Goal: Information Seeking & Learning: Learn about a topic

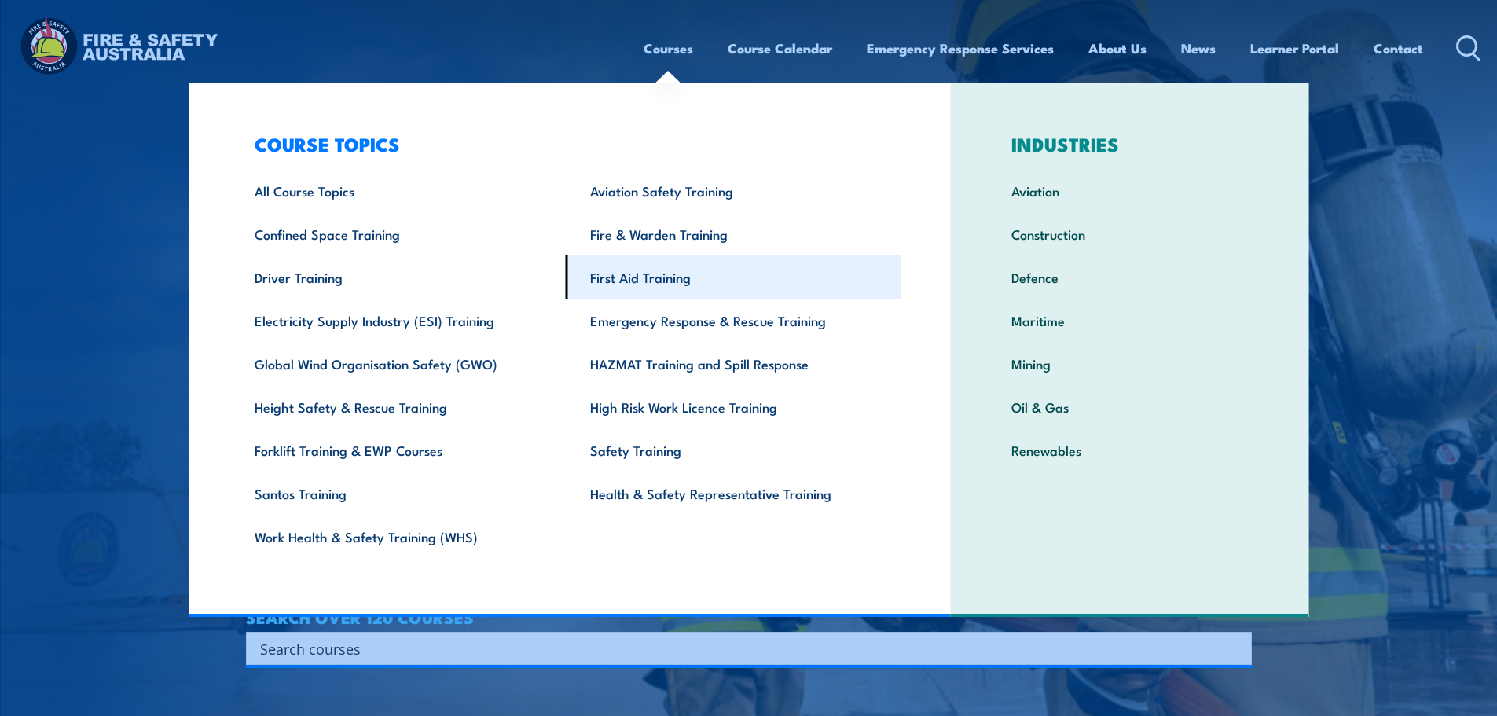
click at [631, 276] on link "First Aid Training" at bounding box center [734, 276] width 336 height 43
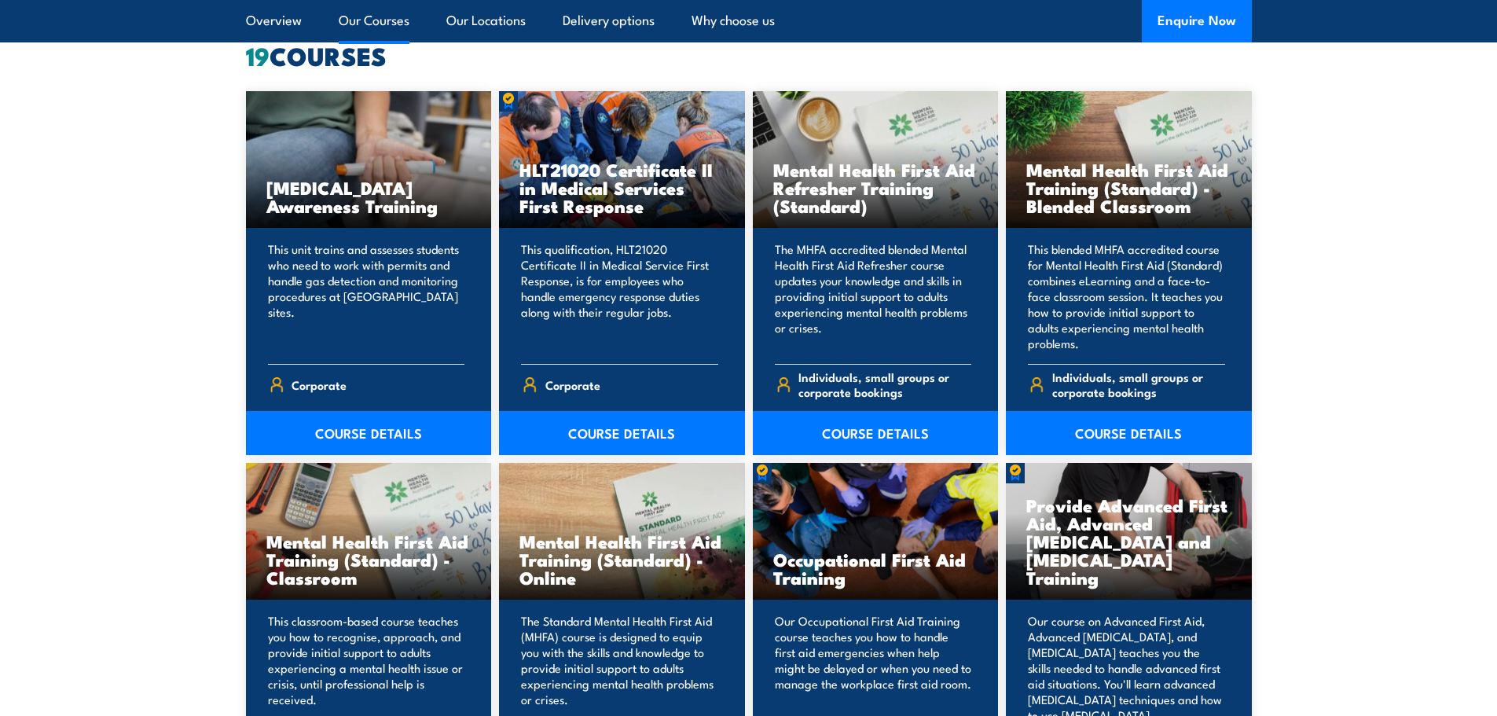
scroll to position [1245, 0]
click at [586, 385] on span "Corporate" at bounding box center [573, 385] width 55 height 24
click at [575, 388] on span "Corporate" at bounding box center [573, 385] width 55 height 24
click at [616, 442] on link "COURSE DETAILS" at bounding box center [622, 434] width 246 height 44
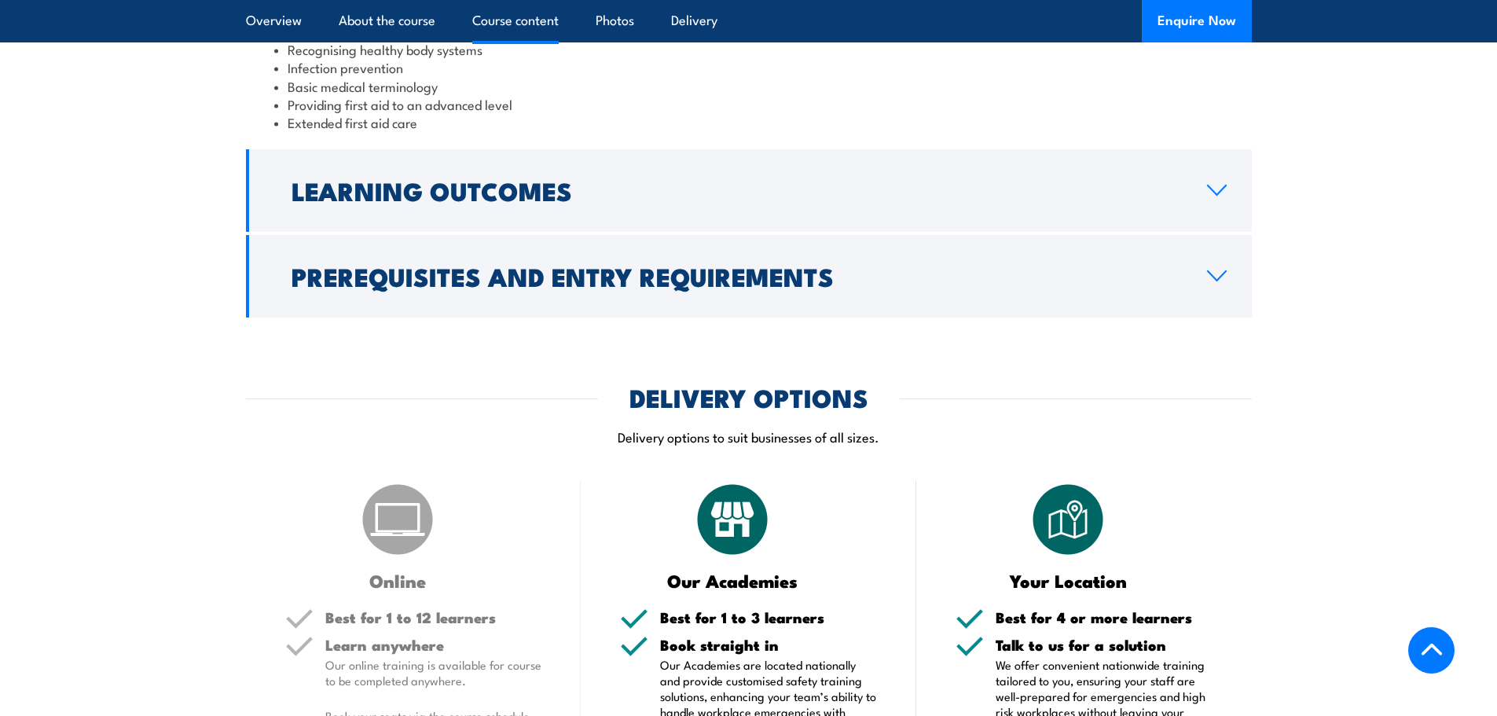
scroll to position [1539, 0]
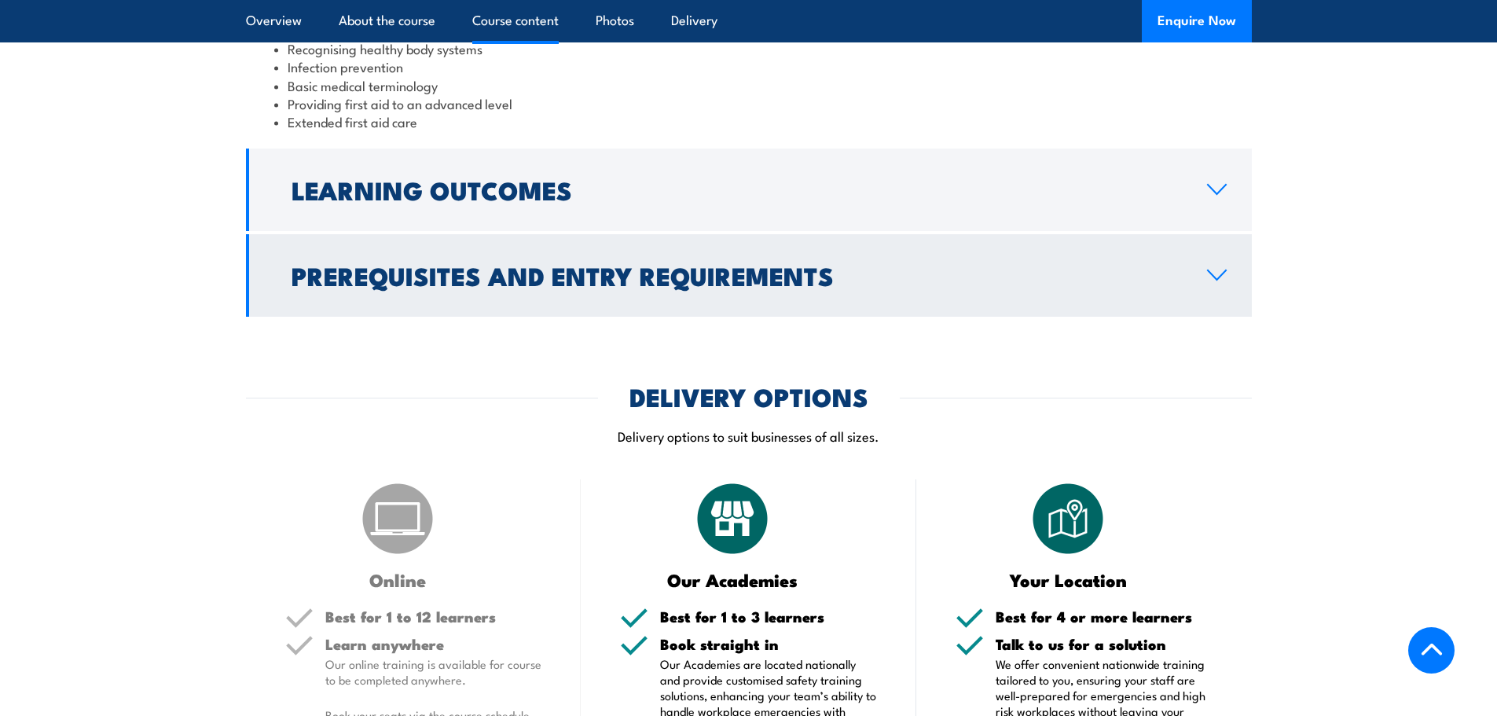
click at [636, 286] on h2 "Prerequisites and Entry Requirements" at bounding box center [737, 275] width 891 height 22
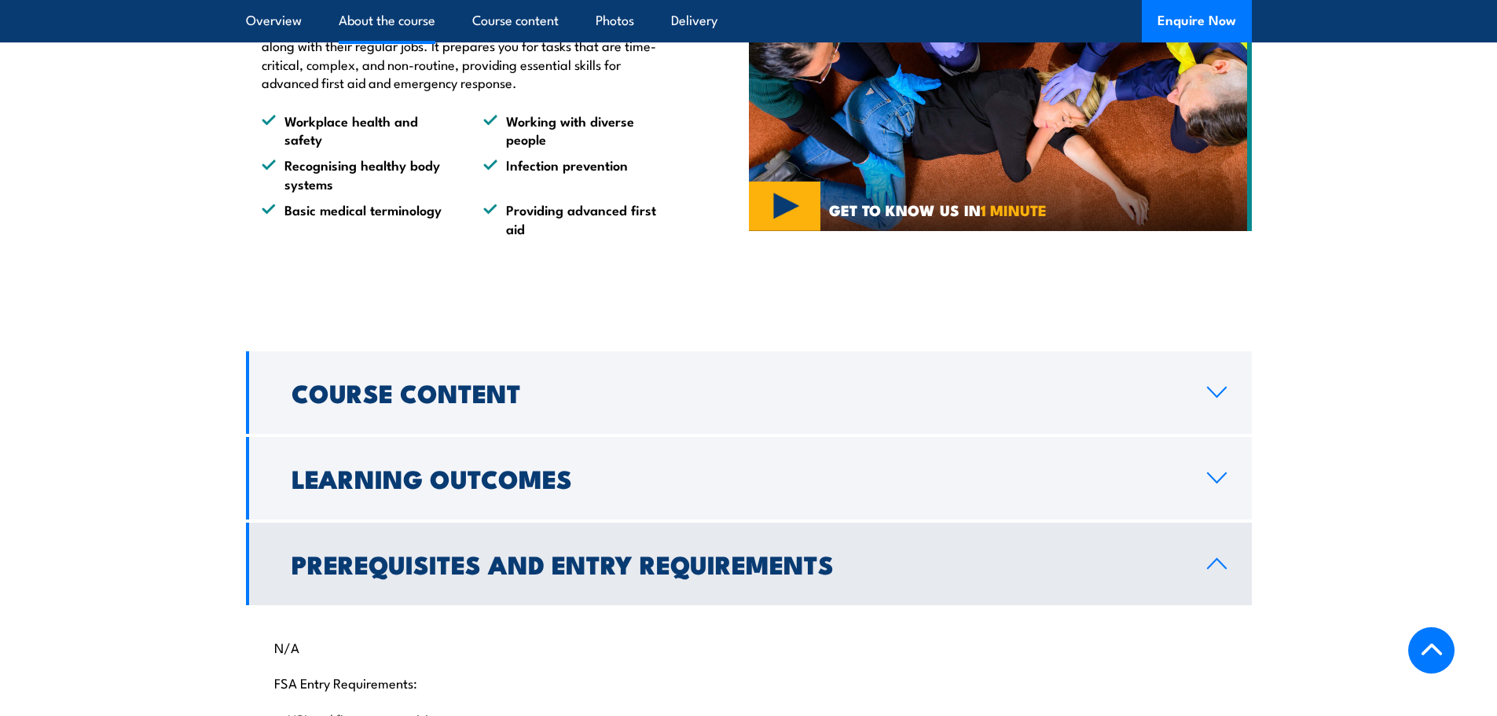
scroll to position [1096, 0]
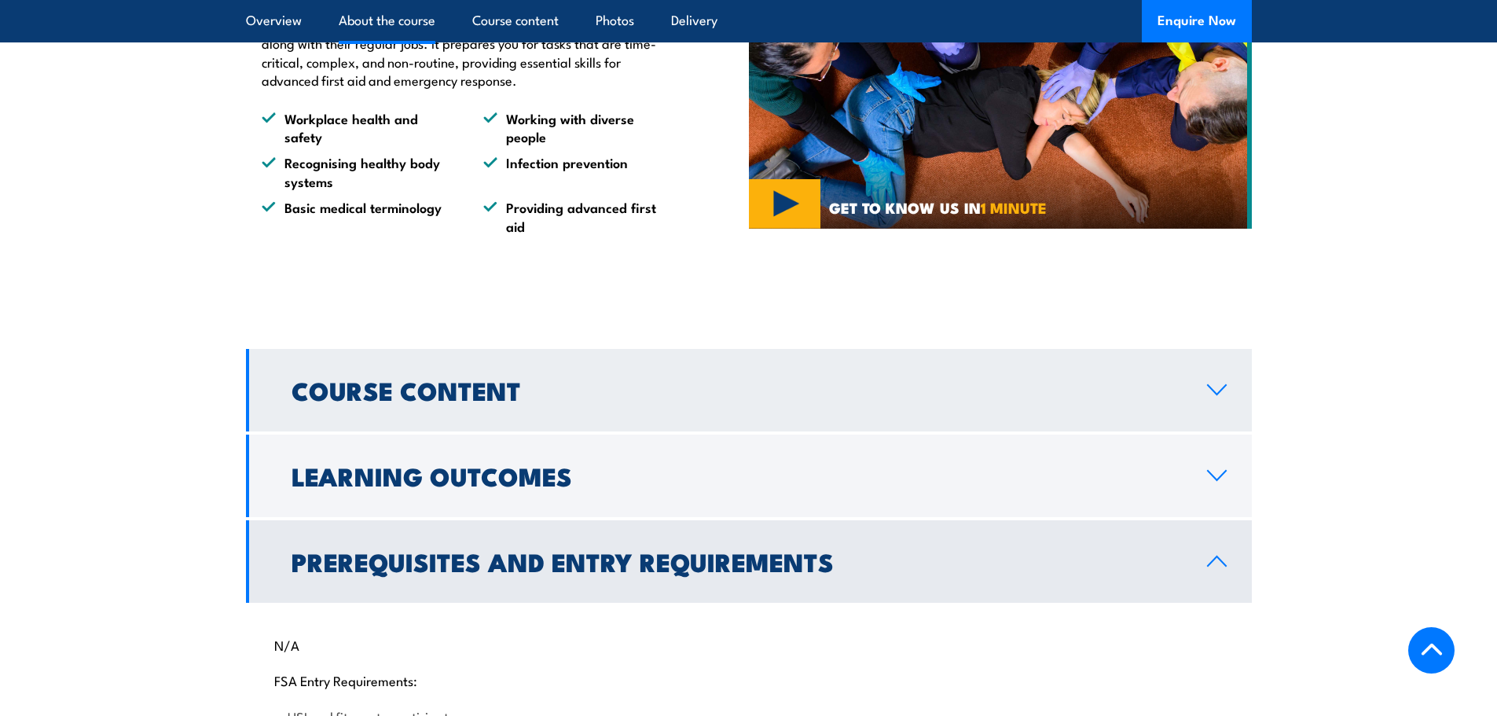
click at [459, 401] on h2 "Course Content" at bounding box center [737, 390] width 891 height 22
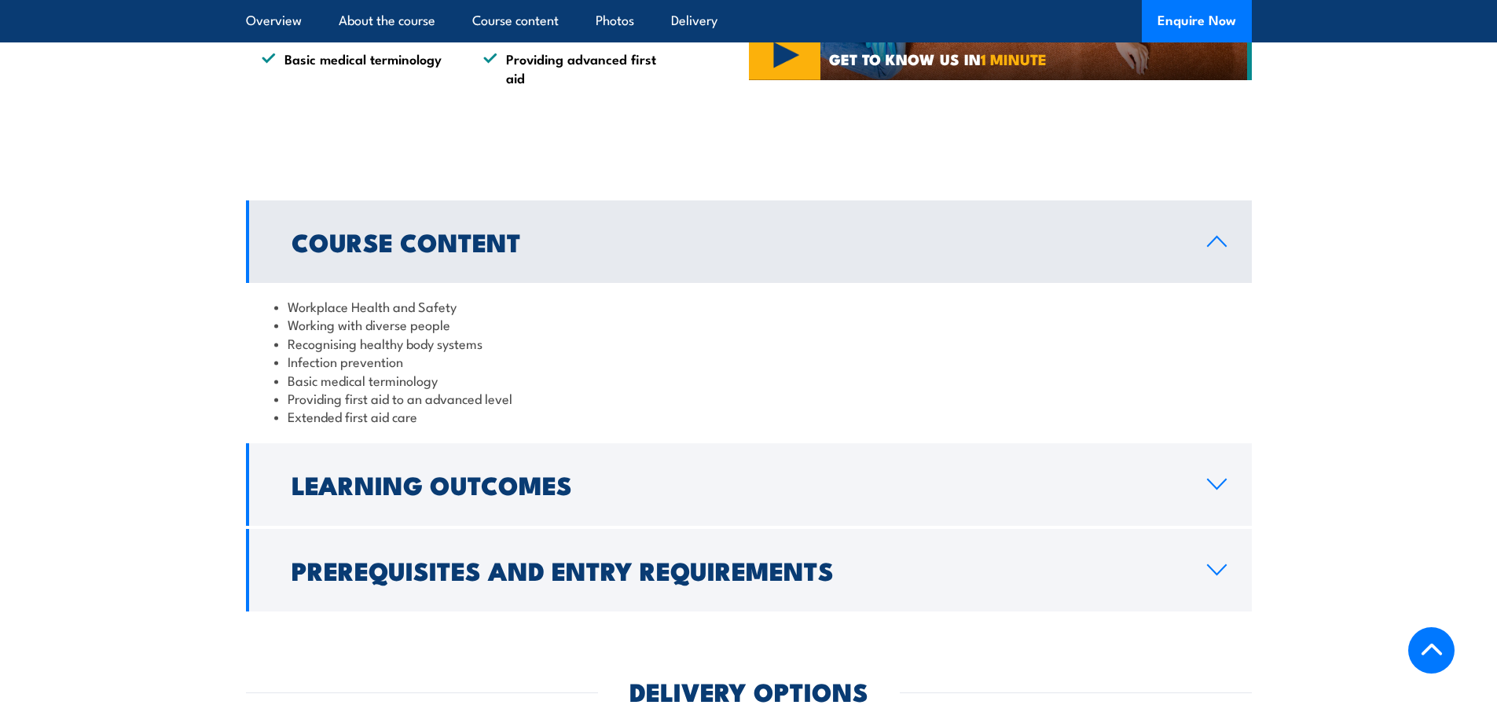
scroll to position [1245, 0]
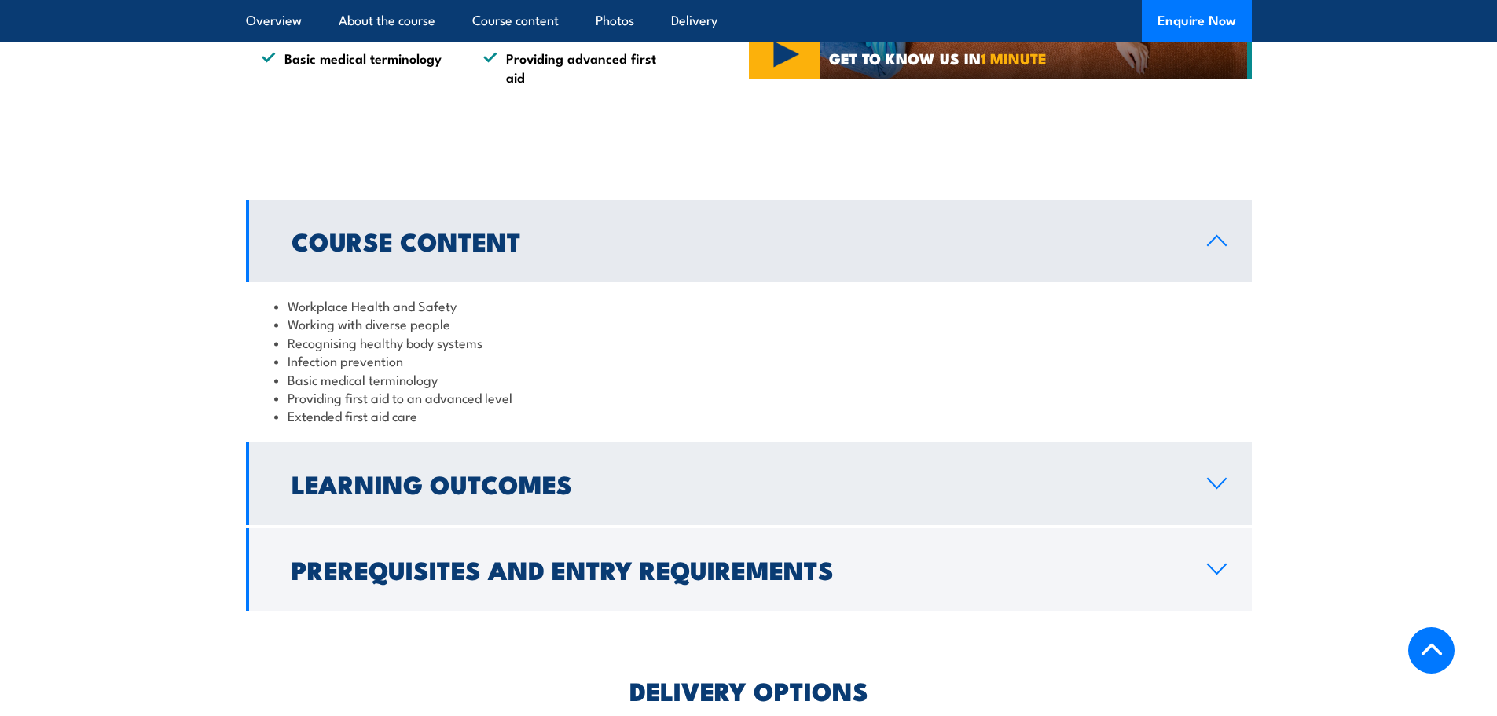
click at [541, 494] on h2 "Learning Outcomes" at bounding box center [737, 483] width 891 height 22
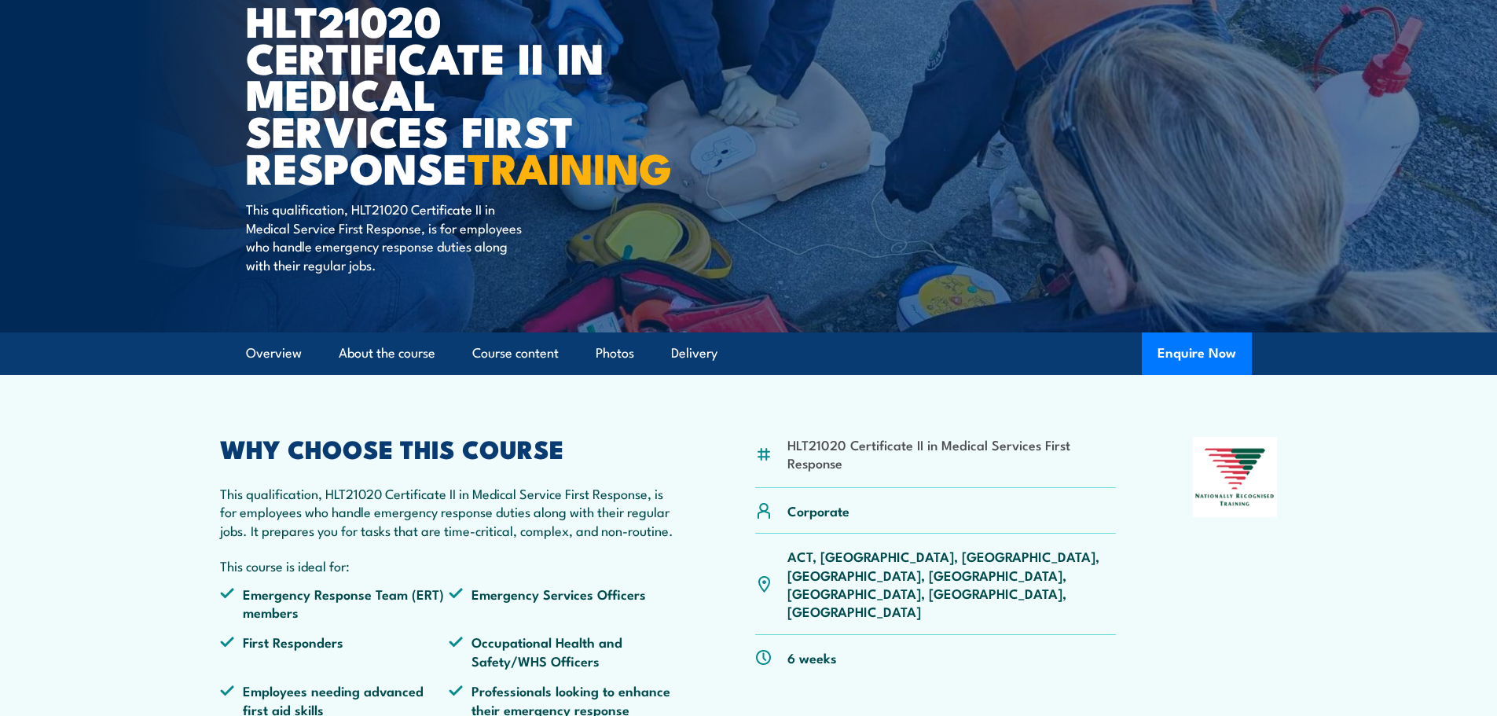
scroll to position [0, 0]
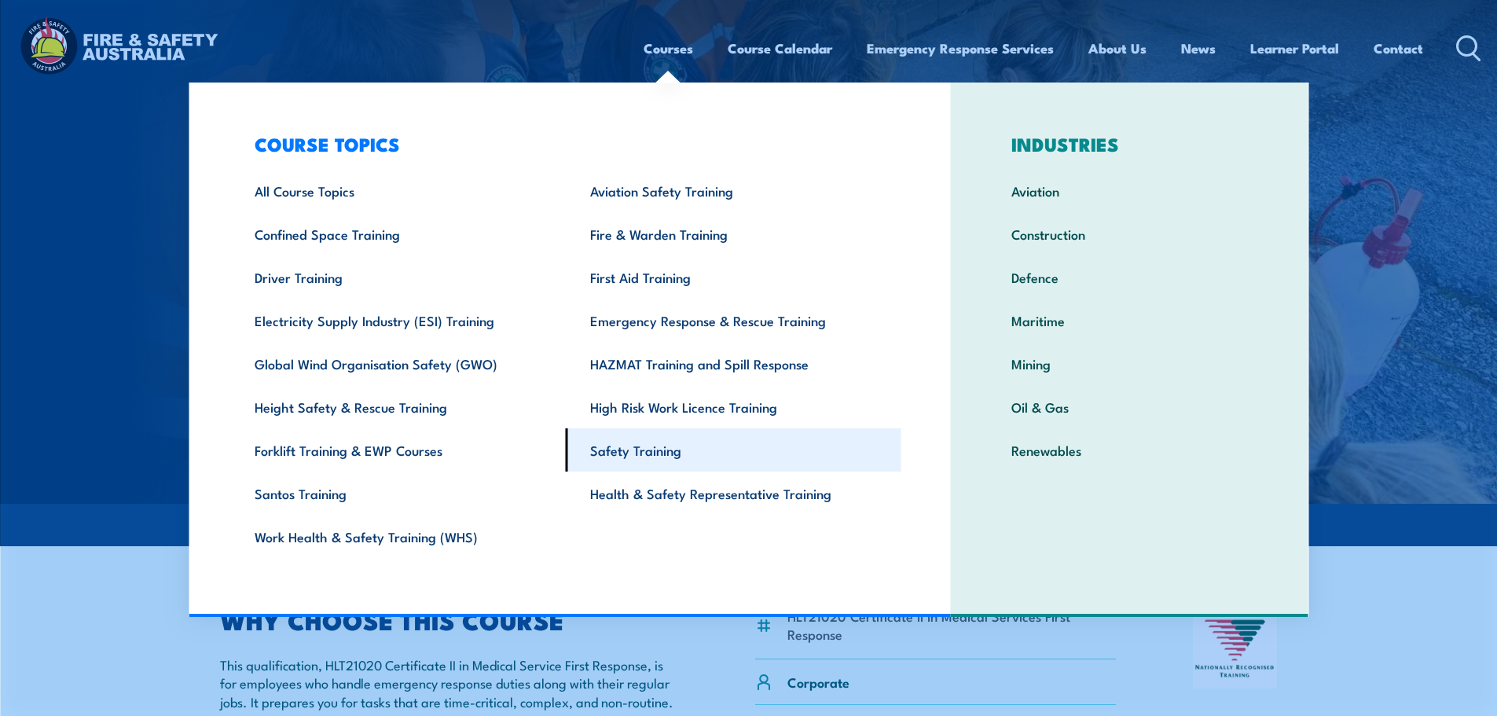
click at [678, 452] on link "Safety Training" at bounding box center [734, 449] width 336 height 43
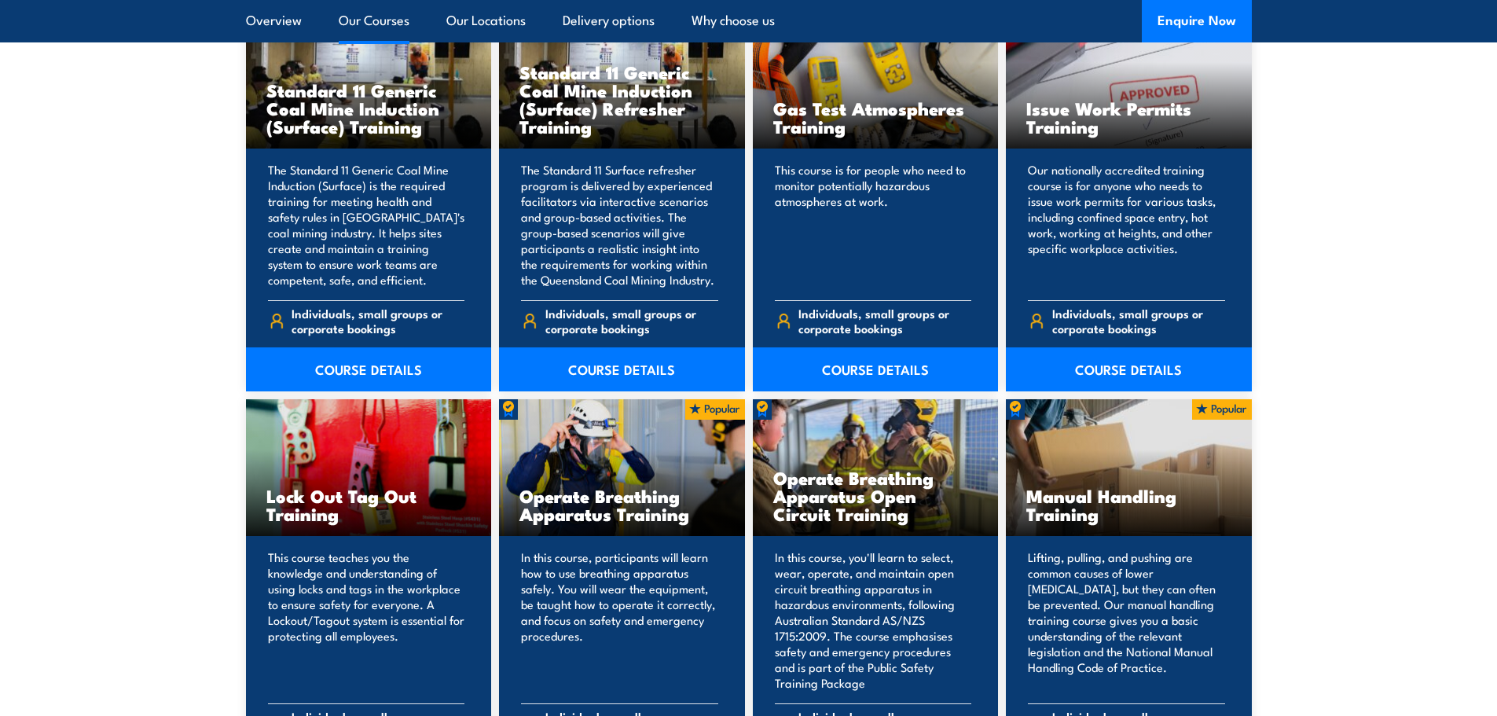
scroll to position [1661, 0]
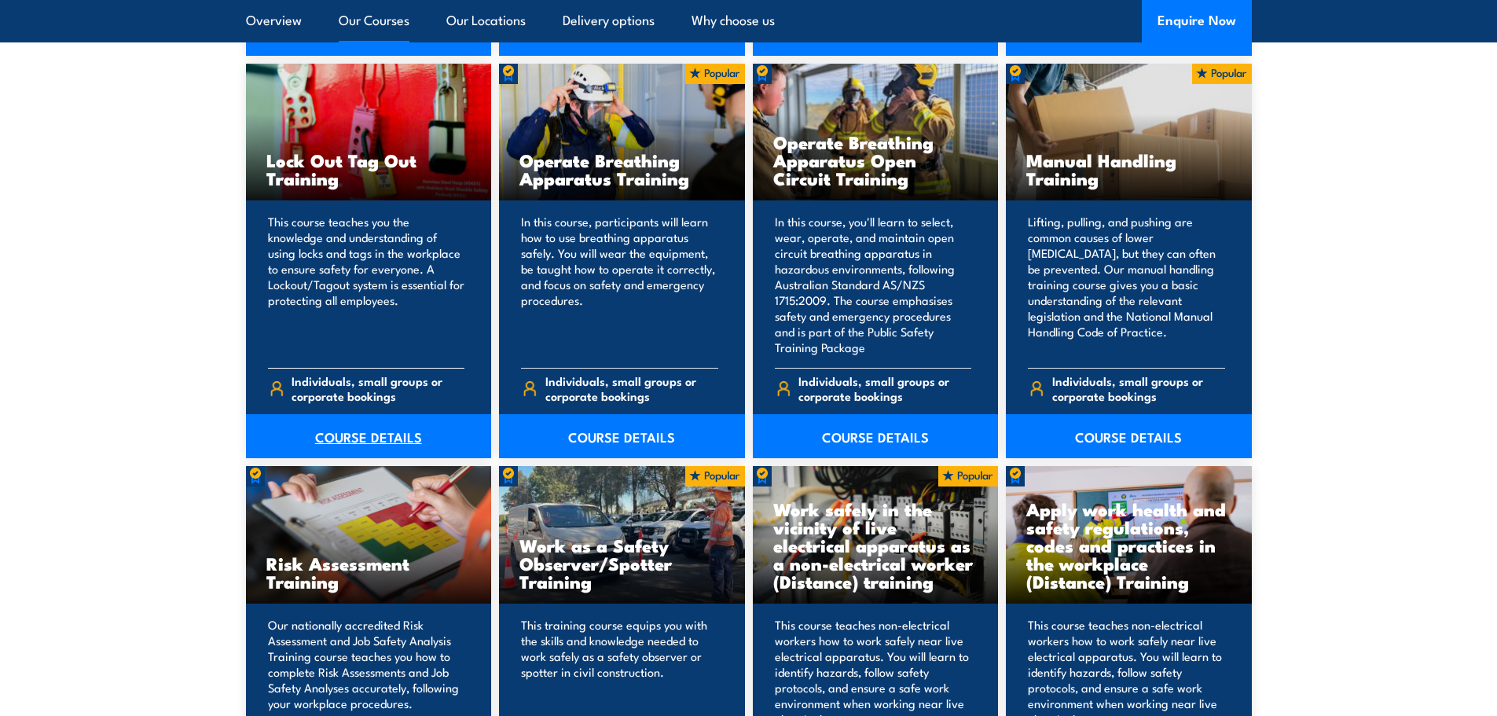
click at [406, 439] on link "COURSE DETAILS" at bounding box center [369, 436] width 246 height 44
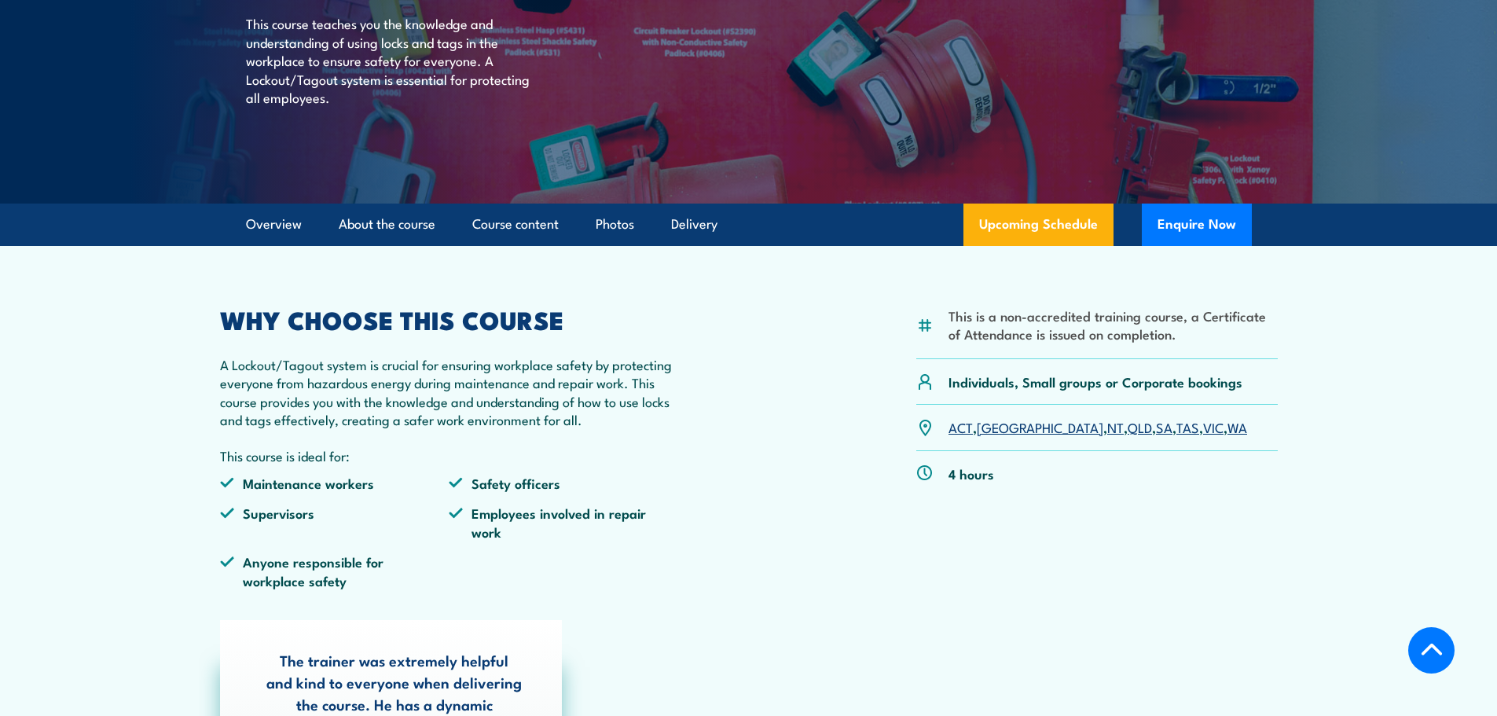
scroll to position [248, 0]
